Goal: Task Accomplishment & Management: Use online tool/utility

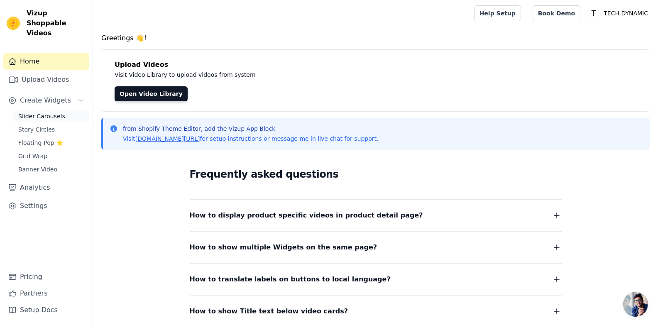
click at [45, 112] on link "Slider Carousels" at bounding box center [51, 116] width 76 height 12
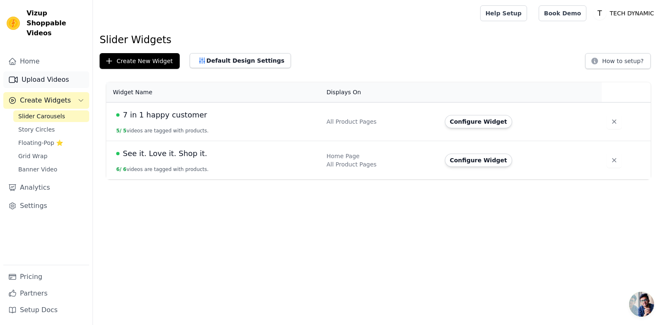
click at [22, 71] on link "Upload Videos" at bounding box center [46, 79] width 86 height 17
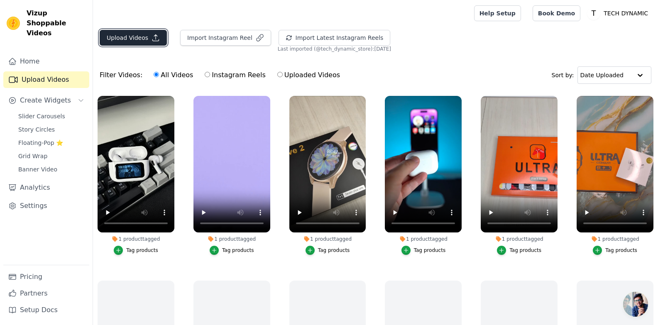
click at [142, 39] on button "Upload Videos" at bounding box center [133, 38] width 67 height 16
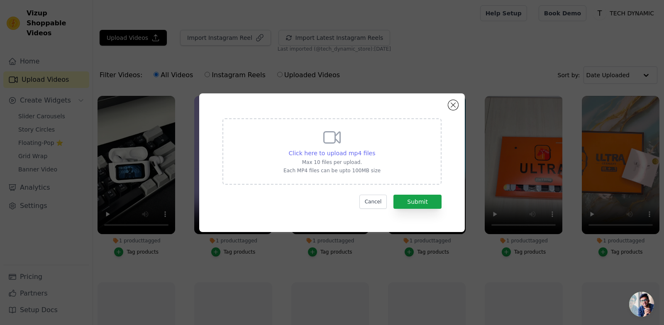
click at [337, 154] on span "Click here to upload mp4 files" at bounding box center [332, 153] width 87 height 7
click at [375, 149] on input "Click here to upload mp4 files Max 10 files per upload. Each MP4 files can be u…" at bounding box center [375, 149] width 0 height 0
click at [327, 152] on span "Click here to upload mp4 files" at bounding box center [332, 153] width 87 height 7
click at [375, 149] on input "Click here to upload mp4 files Max 10 files per upload. Each MP4 files can be u…" at bounding box center [375, 149] width 0 height 0
type input "C:\fakepath\VID-20241210-WA0115_2.mp4"
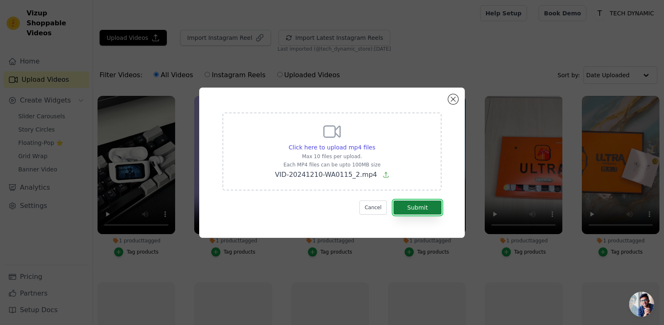
click at [411, 205] on button "Submit" at bounding box center [418, 207] width 48 height 14
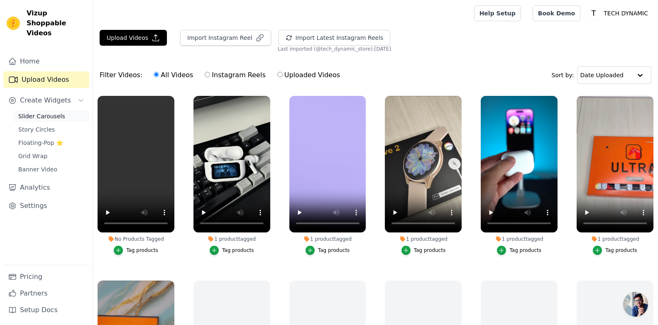
click at [57, 112] on span "Slider Carousels" at bounding box center [41, 116] width 47 height 8
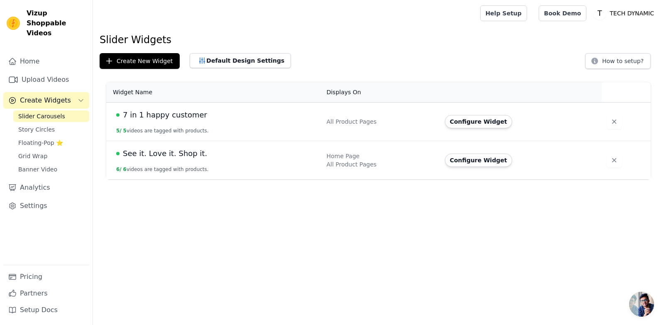
click at [486, 128] on td "Configure Widget" at bounding box center [521, 122] width 162 height 39
click at [482, 124] on button "Configure Widget" at bounding box center [478, 121] width 67 height 13
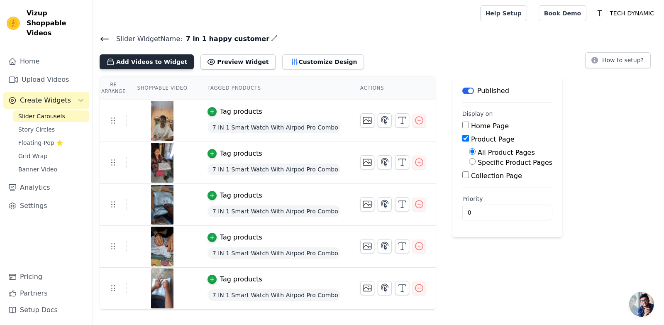
click at [156, 66] on button "Add Videos to Widget" at bounding box center [147, 61] width 94 height 15
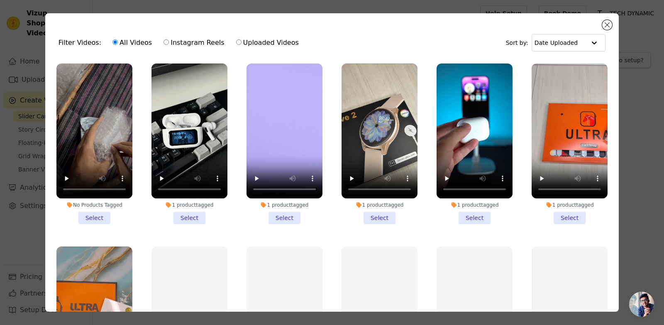
click at [92, 212] on li "No Products Tagged Select" at bounding box center [94, 144] width 76 height 161
click at [0, 0] on input "No Products Tagged Select" at bounding box center [0, 0] width 0 height 0
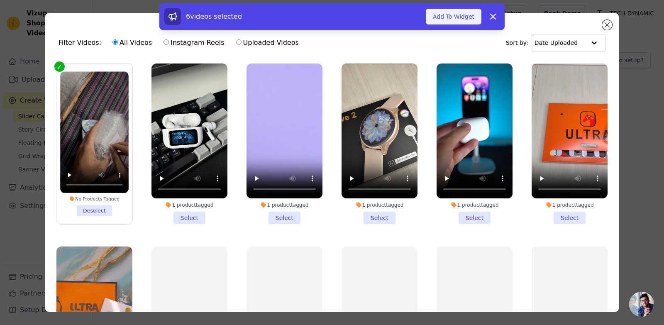
click at [457, 19] on button "Add To Widget" at bounding box center [454, 17] width 56 height 16
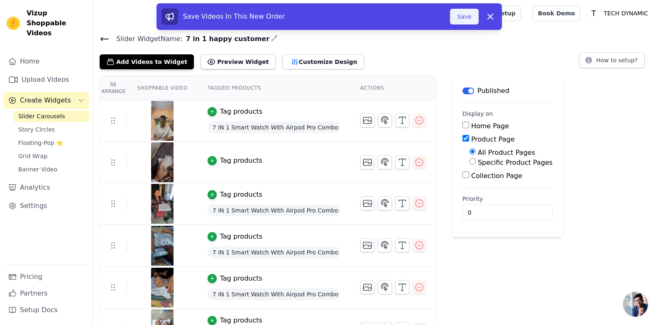
click at [469, 22] on button "Save" at bounding box center [464, 17] width 28 height 16
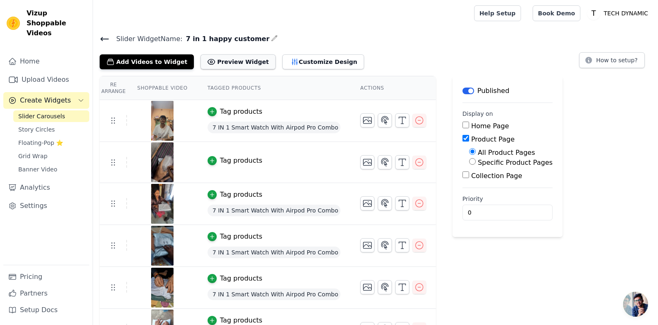
click at [226, 64] on button "Preview Widget" at bounding box center [237, 61] width 75 height 15
click at [247, 159] on div "Tag products" at bounding box center [241, 161] width 42 height 10
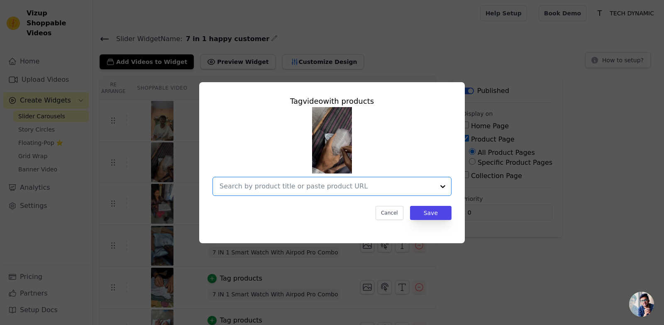
click at [303, 184] on input "text" at bounding box center [327, 186] width 215 height 10
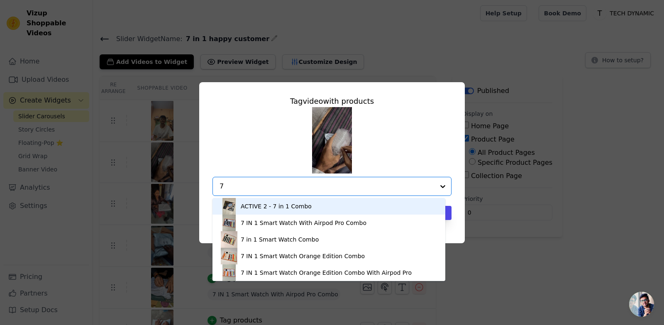
type input "7"
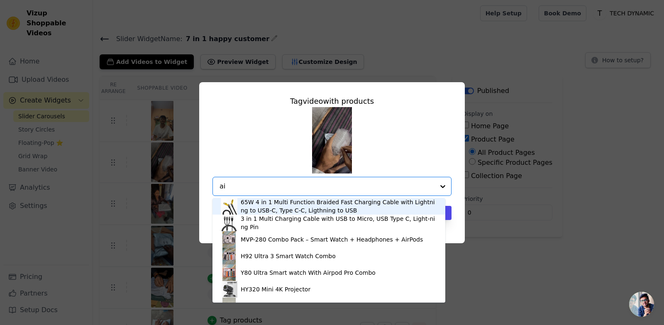
type input "air"
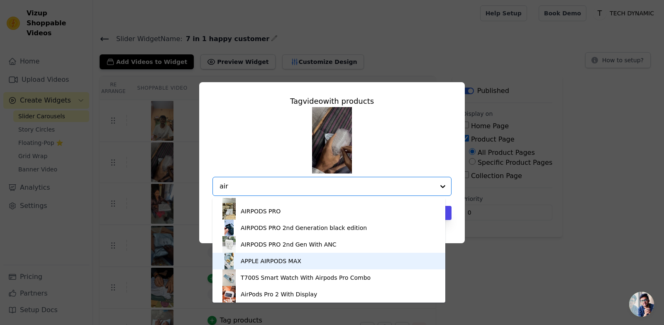
scroll to position [81, 0]
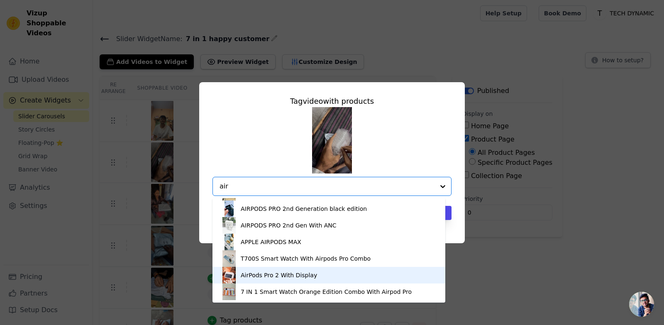
click at [332, 272] on div "AirPods Pro 2 With Display" at bounding box center [329, 275] width 216 height 17
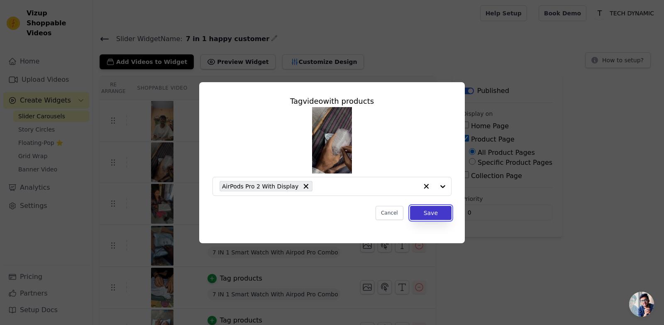
click at [430, 210] on button "Save" at bounding box center [431, 213] width 42 height 14
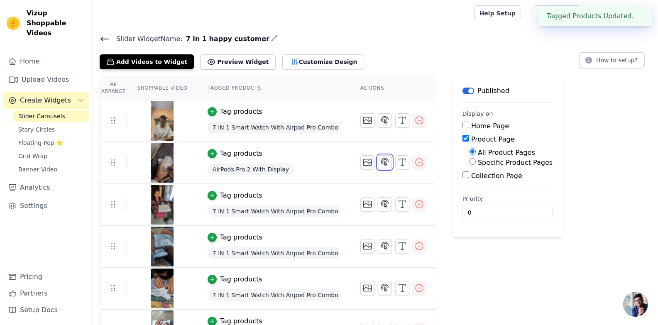
click at [380, 161] on icon "button" at bounding box center [385, 162] width 10 height 10
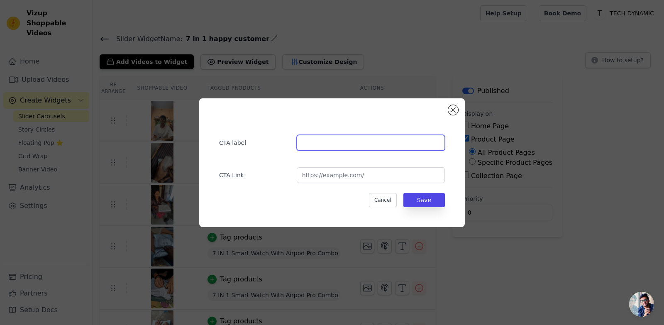
click at [361, 150] on input "text" at bounding box center [371, 143] width 148 height 16
click at [347, 142] on input "Buy Now - Rs. 1,299.00" at bounding box center [371, 143] width 148 height 16
type input "Buy Now - Rs. 999.00"
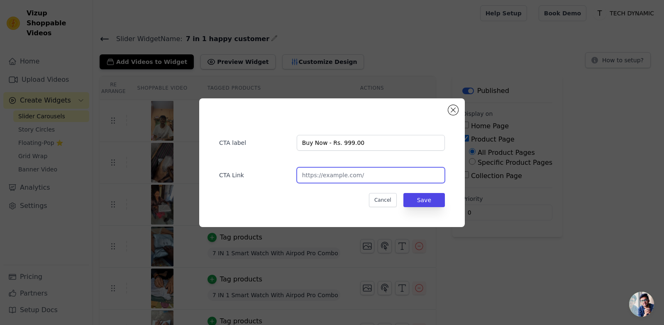
click at [334, 179] on input "url" at bounding box center [371, 175] width 148 height 16
paste input "[URL][DOMAIN_NAME]"
type input "[URL][DOMAIN_NAME]"
click at [452, 186] on div "CTA label Buy Now - Rs. 999.00 CTA Link [URL][DOMAIN_NAME] Cancel Save" at bounding box center [332, 162] width 266 height 129
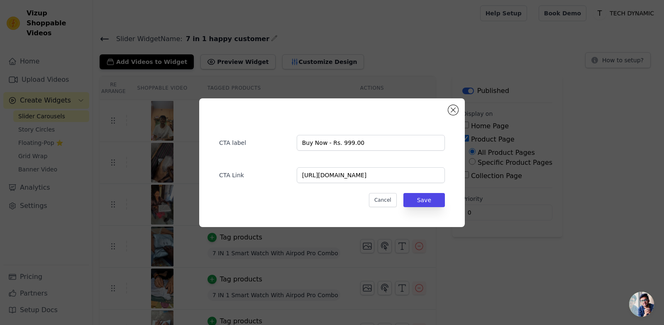
scroll to position [0, 0]
click at [437, 198] on button "Save" at bounding box center [424, 200] width 42 height 14
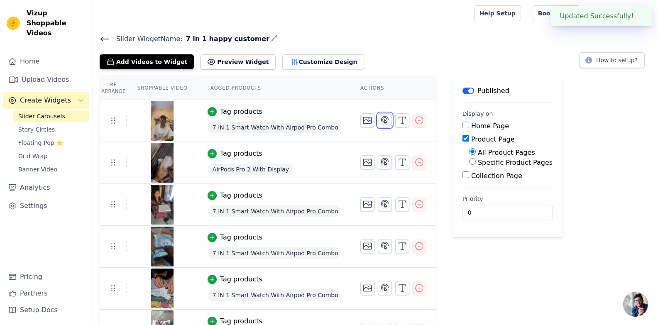
click at [380, 120] on icon "button" at bounding box center [385, 120] width 10 height 10
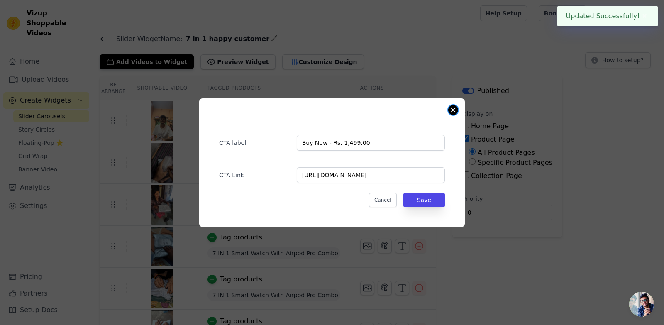
click at [452, 110] on button "Close modal" at bounding box center [453, 110] width 10 height 10
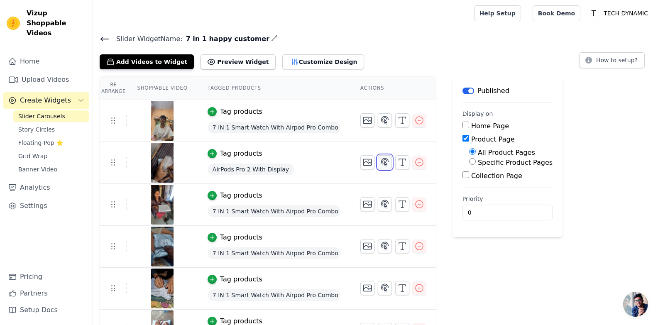
click at [378, 158] on button "button" at bounding box center [385, 162] width 14 height 14
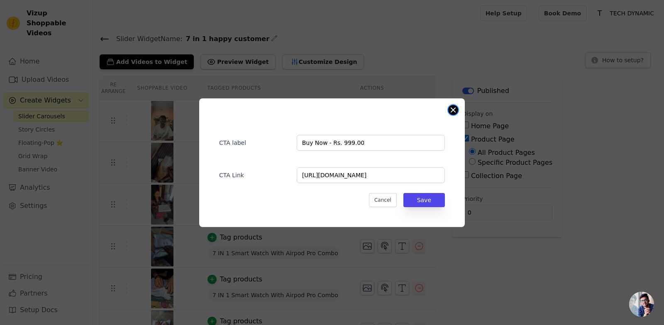
click at [457, 110] on button "Close modal" at bounding box center [453, 110] width 10 height 10
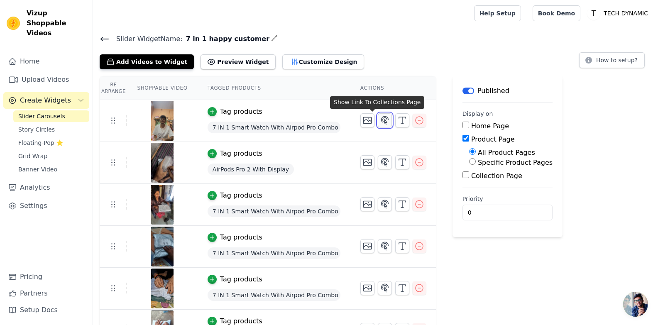
click at [378, 125] on button "button" at bounding box center [385, 120] width 14 height 14
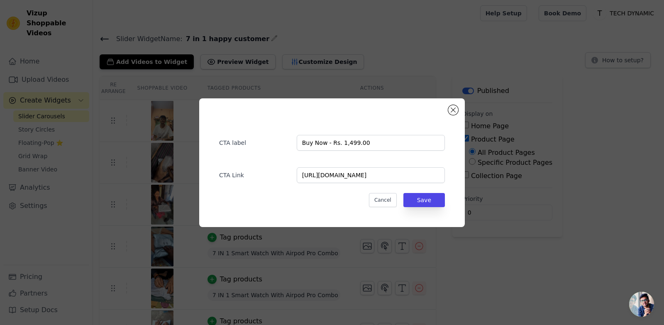
click at [460, 107] on div "CTA label Buy Now - Rs. 1,499.00 CTA Link [URL][DOMAIN_NAME] Cancel Save" at bounding box center [332, 162] width 266 height 129
click at [456, 111] on button "Close modal" at bounding box center [453, 110] width 10 height 10
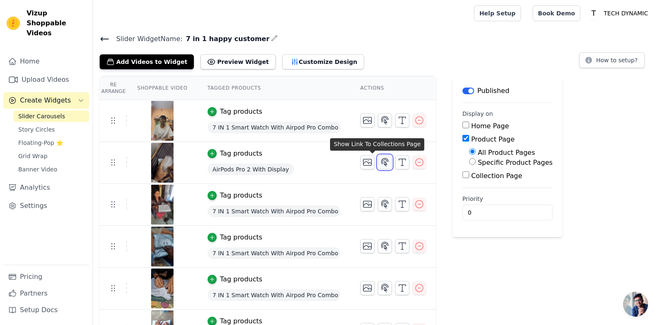
click at [381, 164] on icon "button" at bounding box center [384, 162] width 7 height 8
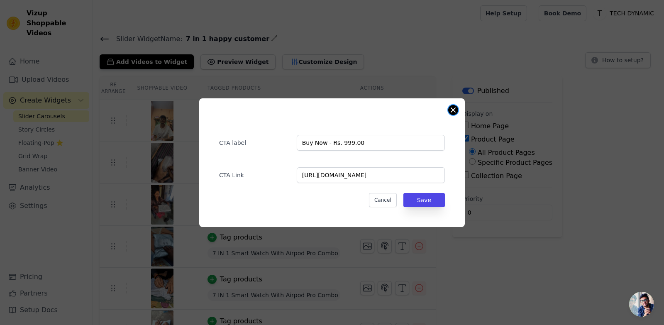
click at [452, 105] on div "CTA label Buy Now - Rs. 999.00 CTA Link [URL][DOMAIN_NAME] Cancel Save" at bounding box center [332, 162] width 266 height 129
click at [455, 112] on button "Close modal" at bounding box center [453, 110] width 10 height 10
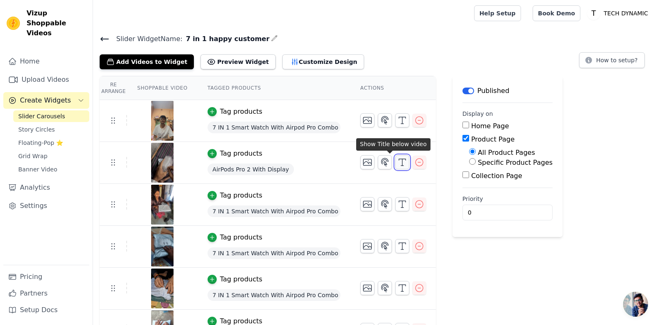
click at [397, 160] on icon "button" at bounding box center [402, 162] width 10 height 10
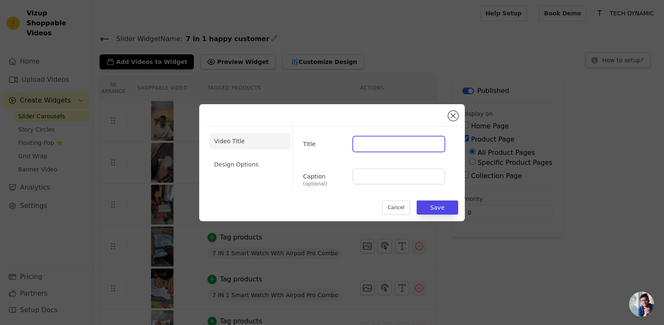
click at [385, 148] on input "Title" at bounding box center [399, 144] width 92 height 16
paste input "This Is Why They Trust Us 🤝📦"
type input "This Is Why They Trust Us 🤝📦"
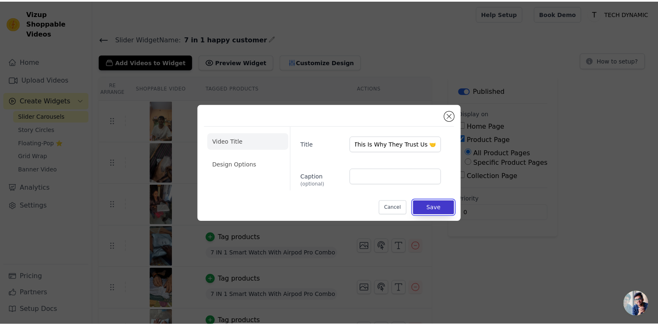
scroll to position [0, 0]
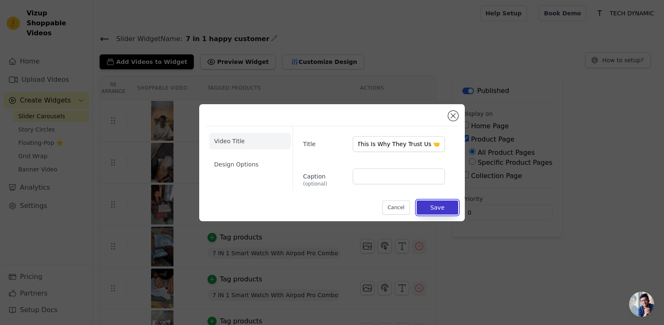
click at [434, 208] on button "Save" at bounding box center [438, 207] width 42 height 14
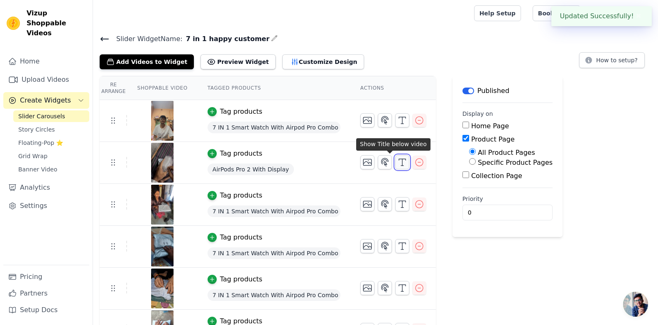
click at [397, 166] on icon "button" at bounding box center [402, 162] width 10 height 10
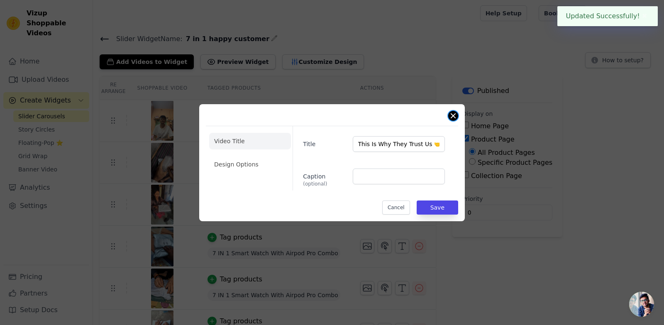
click at [452, 117] on button "Close modal" at bounding box center [453, 116] width 10 height 10
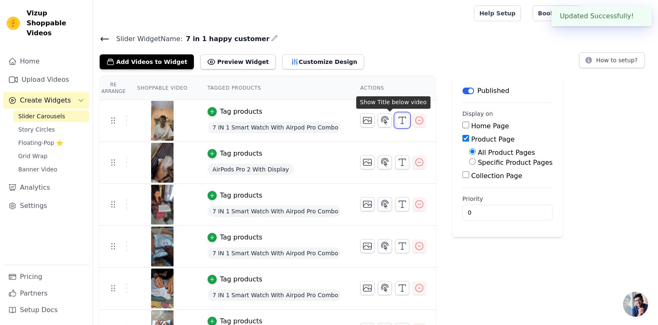
click at [397, 120] on icon "button" at bounding box center [402, 120] width 10 height 10
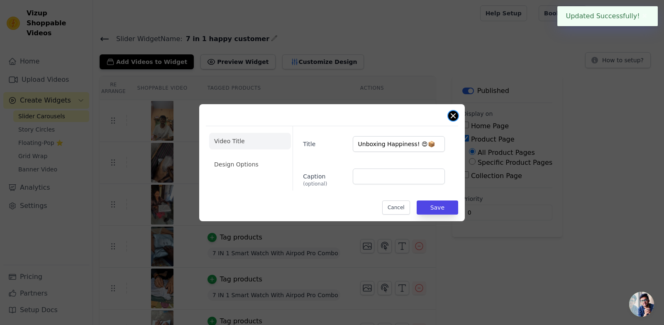
click at [452, 115] on button "Close modal" at bounding box center [453, 116] width 10 height 10
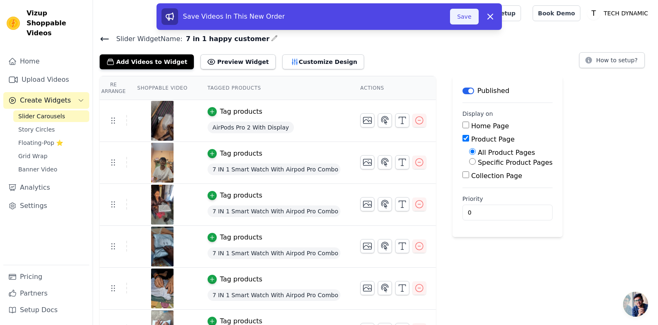
click at [463, 16] on button "Save" at bounding box center [464, 17] width 28 height 16
